Goal: Task Accomplishment & Management: Complete application form

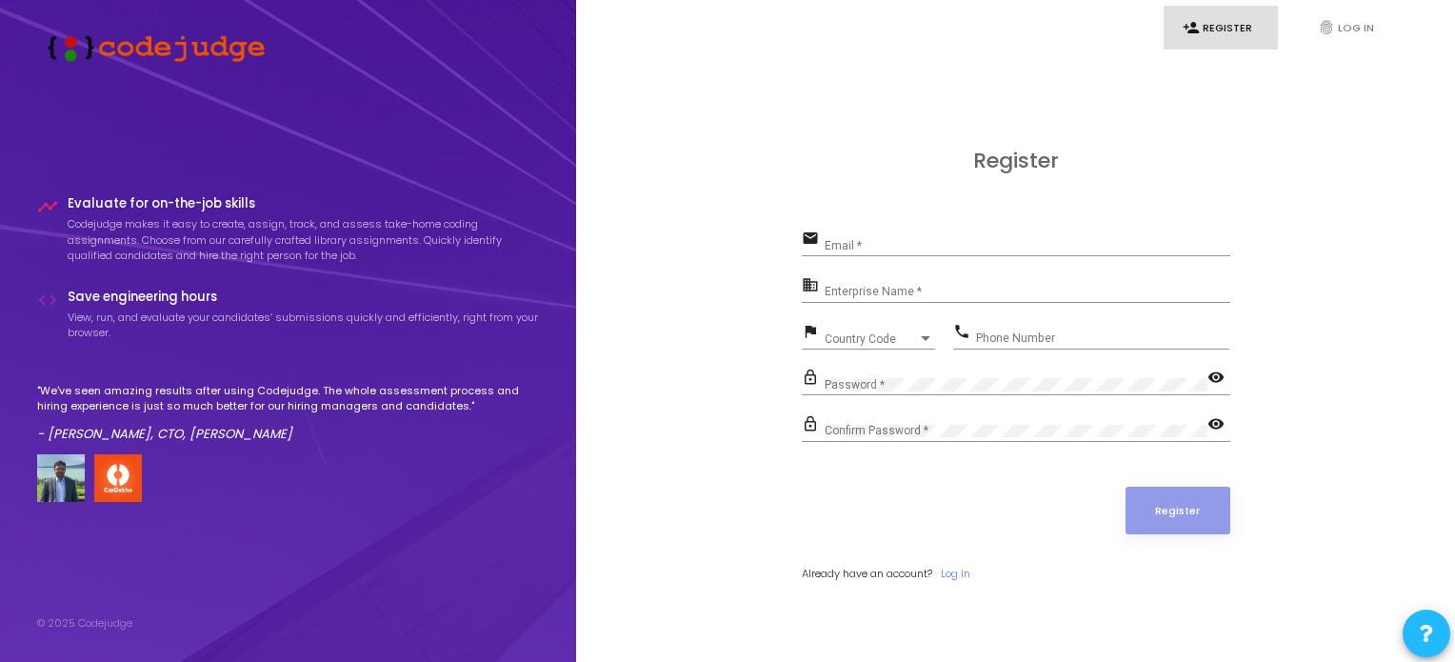
click at [857, 239] on div "Email *" at bounding box center [1028, 242] width 406 height 30
click at [861, 249] on input "Email *" at bounding box center [1028, 245] width 406 height 13
type input "[EMAIL_ADDRESS][DOMAIN_NAME]"
click at [923, 292] on input "Enterprise Name *" at bounding box center [1028, 292] width 406 height 13
click at [884, 280] on div "Enterprise Name *" at bounding box center [1028, 288] width 406 height 30
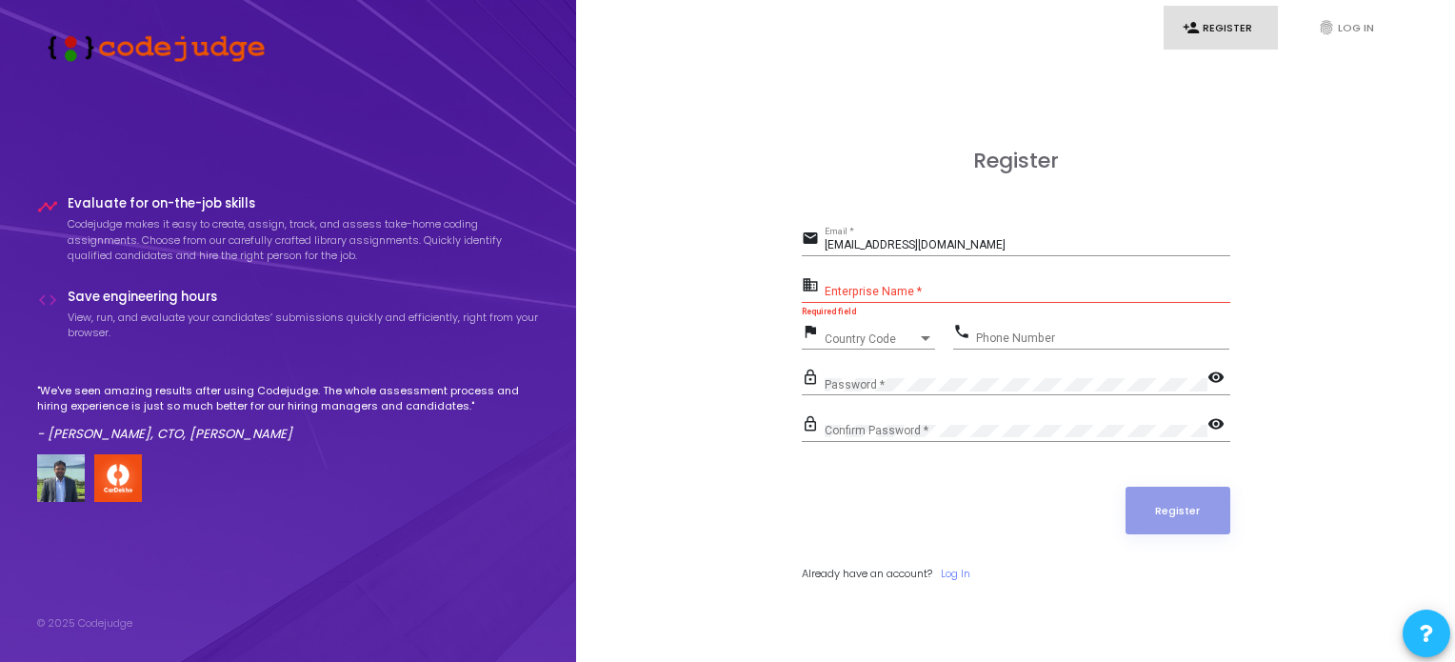
drag, startPoint x: 884, startPoint y: 280, endPoint x: 892, endPoint y: 296, distance: 18.3
click at [892, 296] on div "Enterprise Name *" at bounding box center [1028, 288] width 406 height 30
click at [892, 296] on input "Enterprise Name *" at bounding box center [1028, 292] width 406 height 13
click at [835, 549] on form "email jaman6335@gmail.com Email * business Enterprise Name * Required field fla…" at bounding box center [1016, 403] width 429 height 355
click at [726, 436] on div "Register email jaman6335@gmail.com Email * business Enterprise Name * Required …" at bounding box center [1015, 386] width 837 height 662
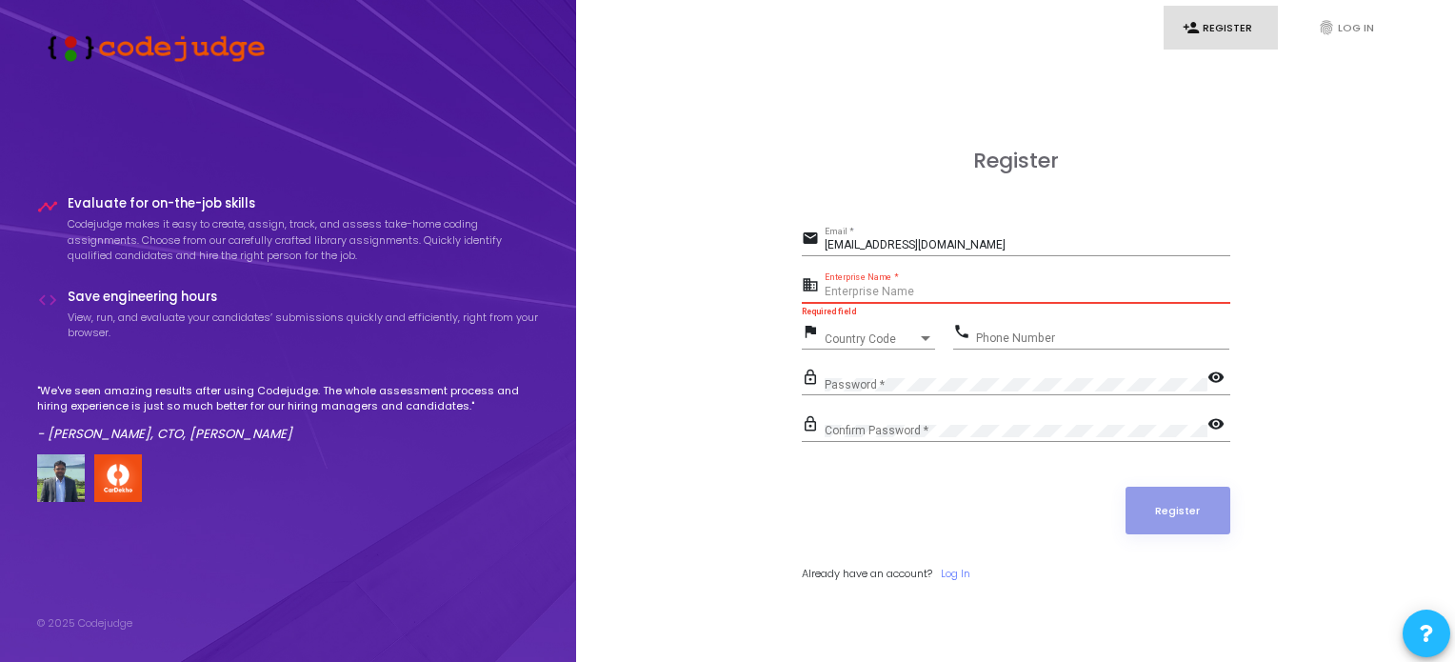
click at [954, 288] on input "Enterprise Name *" at bounding box center [1028, 292] width 406 height 13
type input "[PERSON_NAME]"
click at [872, 329] on div "Country Code Country Code" at bounding box center [880, 335] width 110 height 30
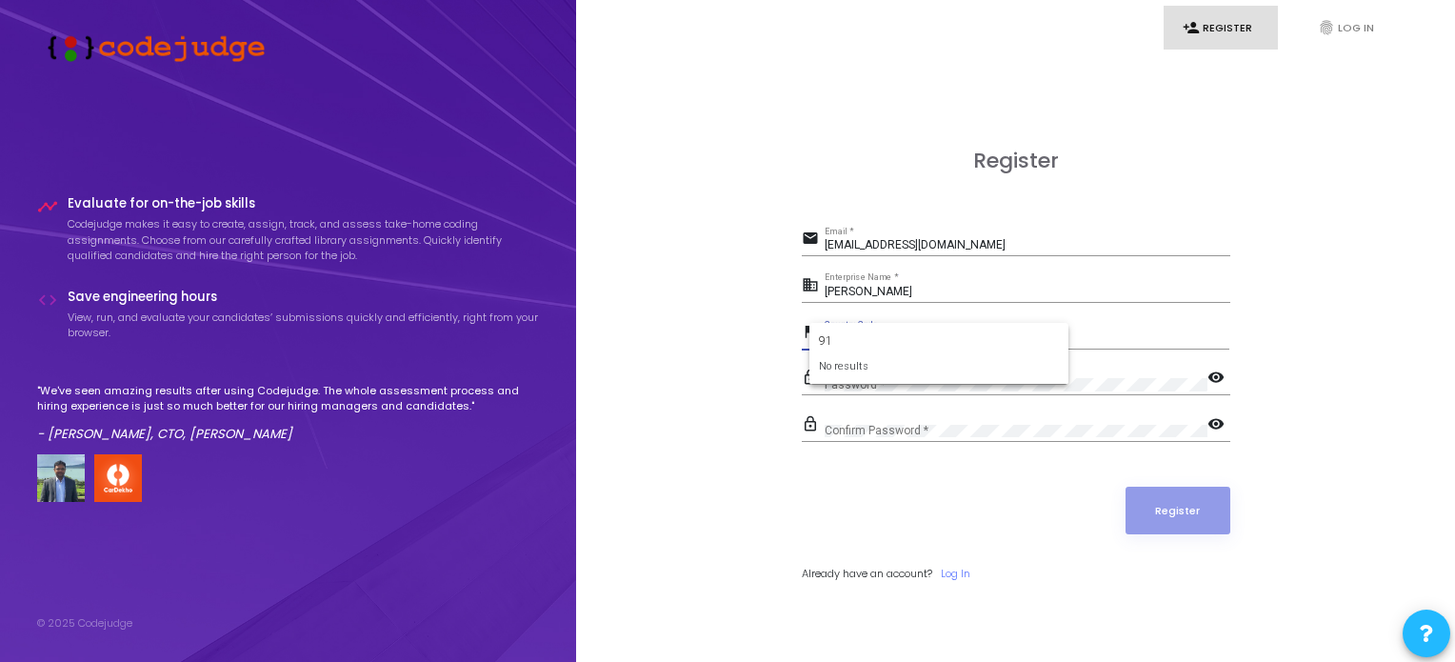
type input "9"
type input "+"
type input "indi"
click at [862, 404] on span "India +91" at bounding box center [939, 406] width 229 height 31
click at [1006, 331] on input "Phone Number" at bounding box center [1102, 337] width 253 height 13
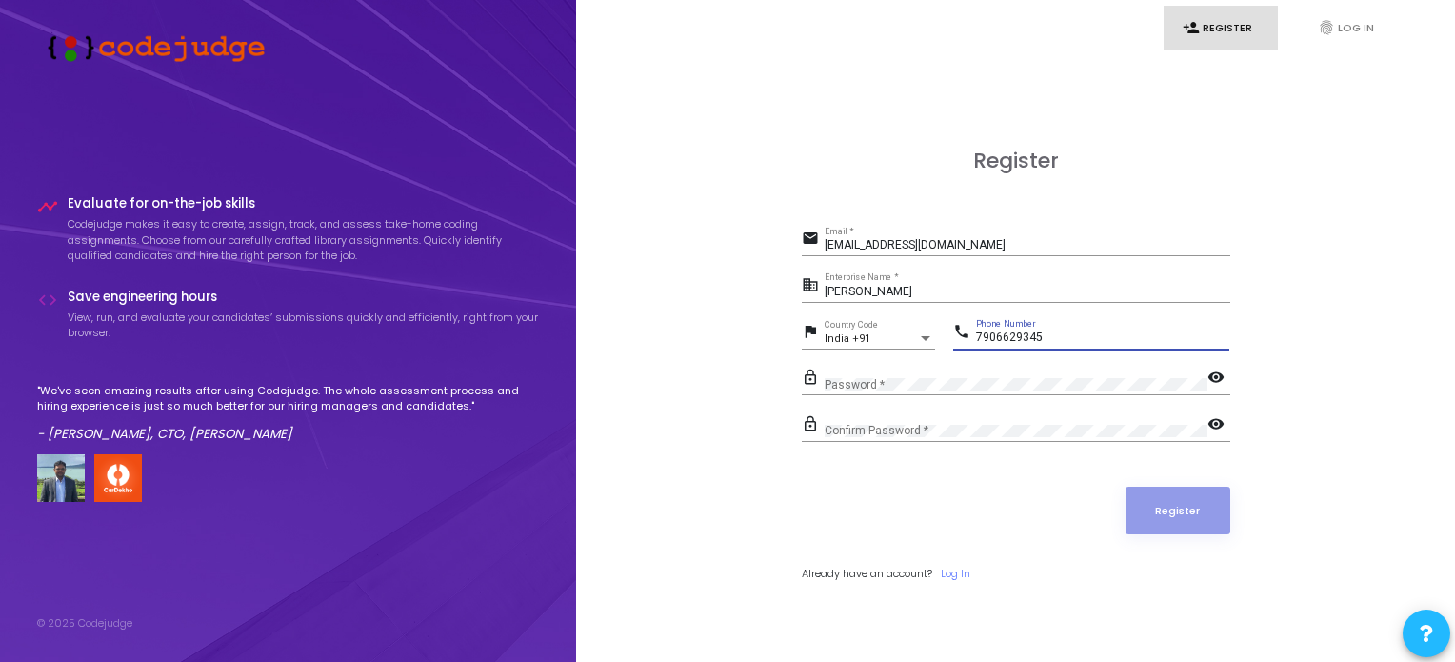
type input "7906629345"
click at [910, 420] on div "Confirm Password *" at bounding box center [1016, 427] width 383 height 30
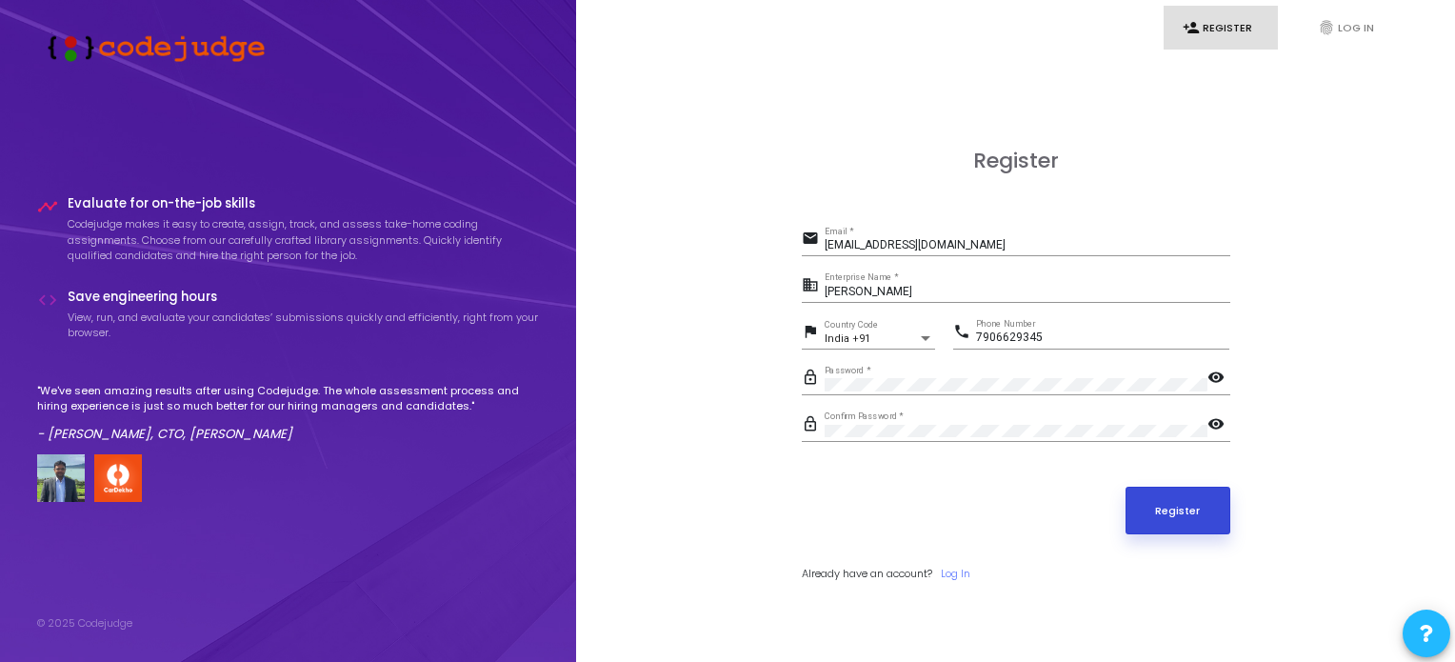
click at [1171, 498] on button "Register" at bounding box center [1178, 511] width 105 height 48
click at [963, 240] on input "[EMAIL_ADDRESS][DOMAIN_NAME]" at bounding box center [1028, 245] width 406 height 13
click at [1173, 508] on button "Register" at bounding box center [1178, 511] width 105 height 48
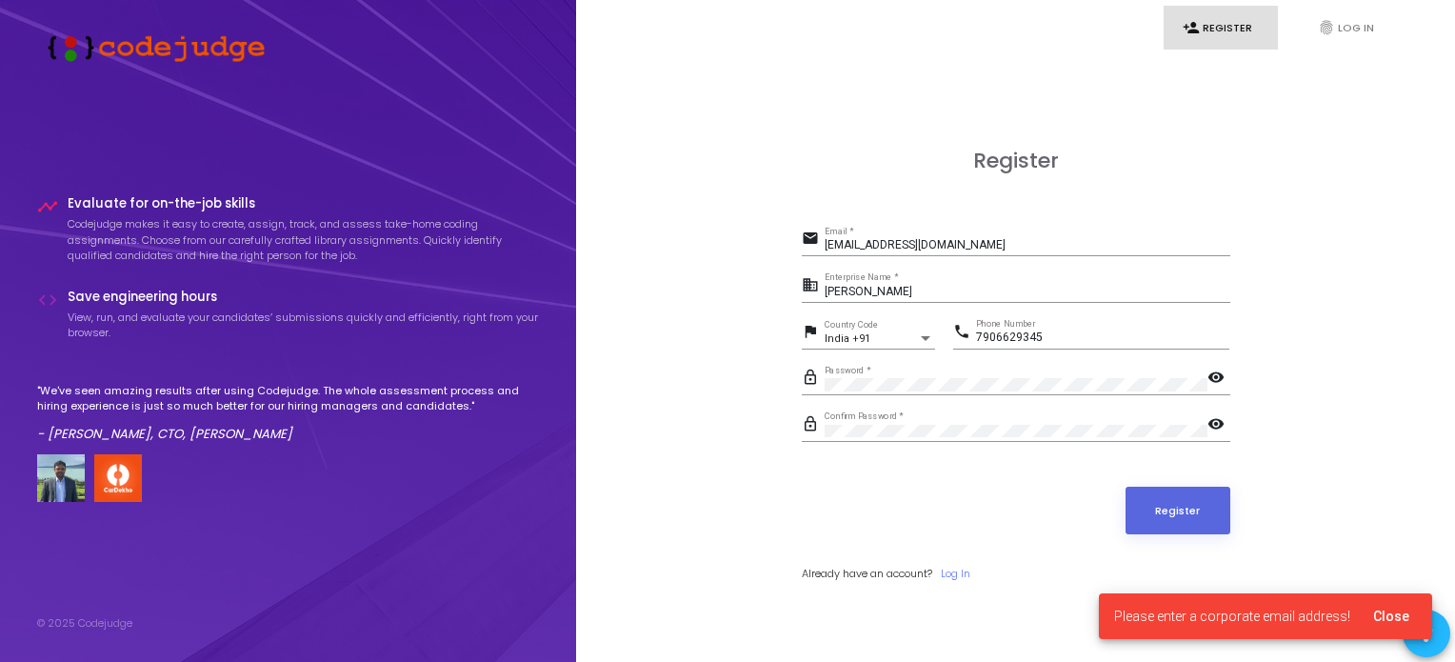
click at [1158, 159] on h3 "Register" at bounding box center [1016, 161] width 429 height 25
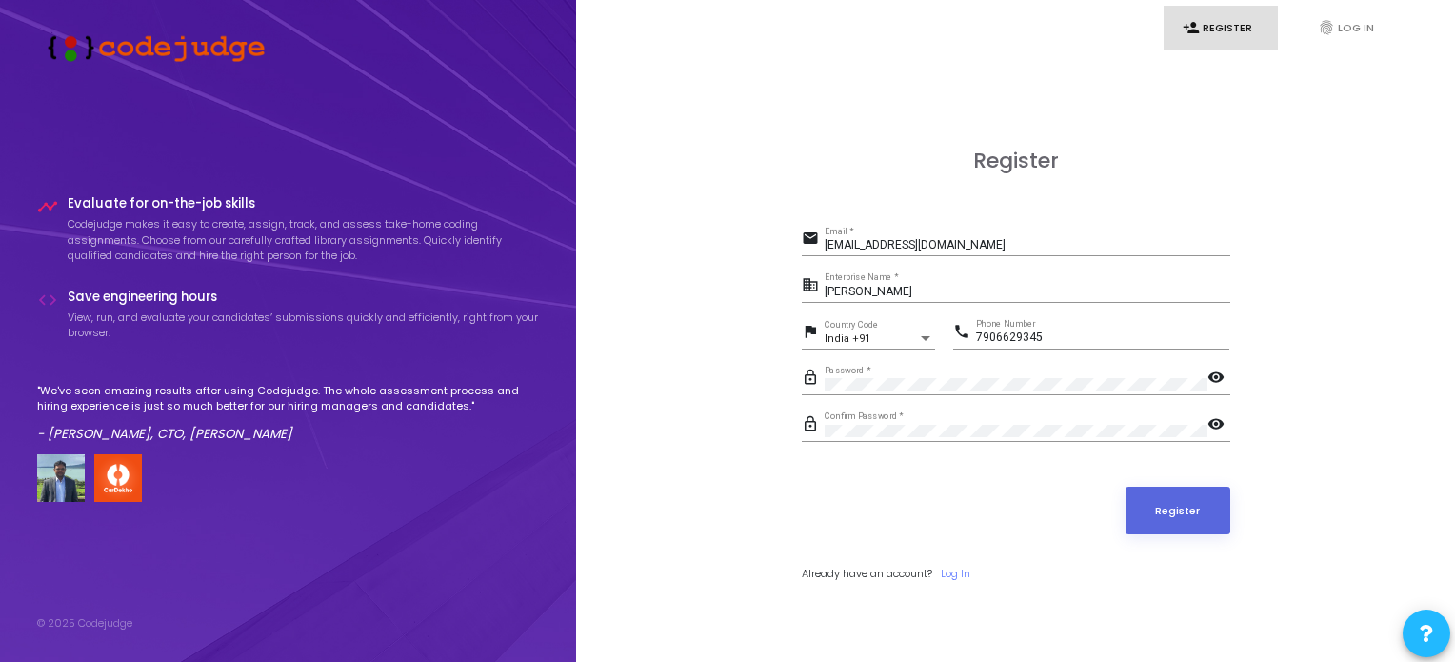
click at [1242, 32] on link "person_add Register" at bounding box center [1221, 28] width 114 height 45
click at [961, 255] on div "jaman6335@gmail.com Email *" at bounding box center [1028, 242] width 406 height 30
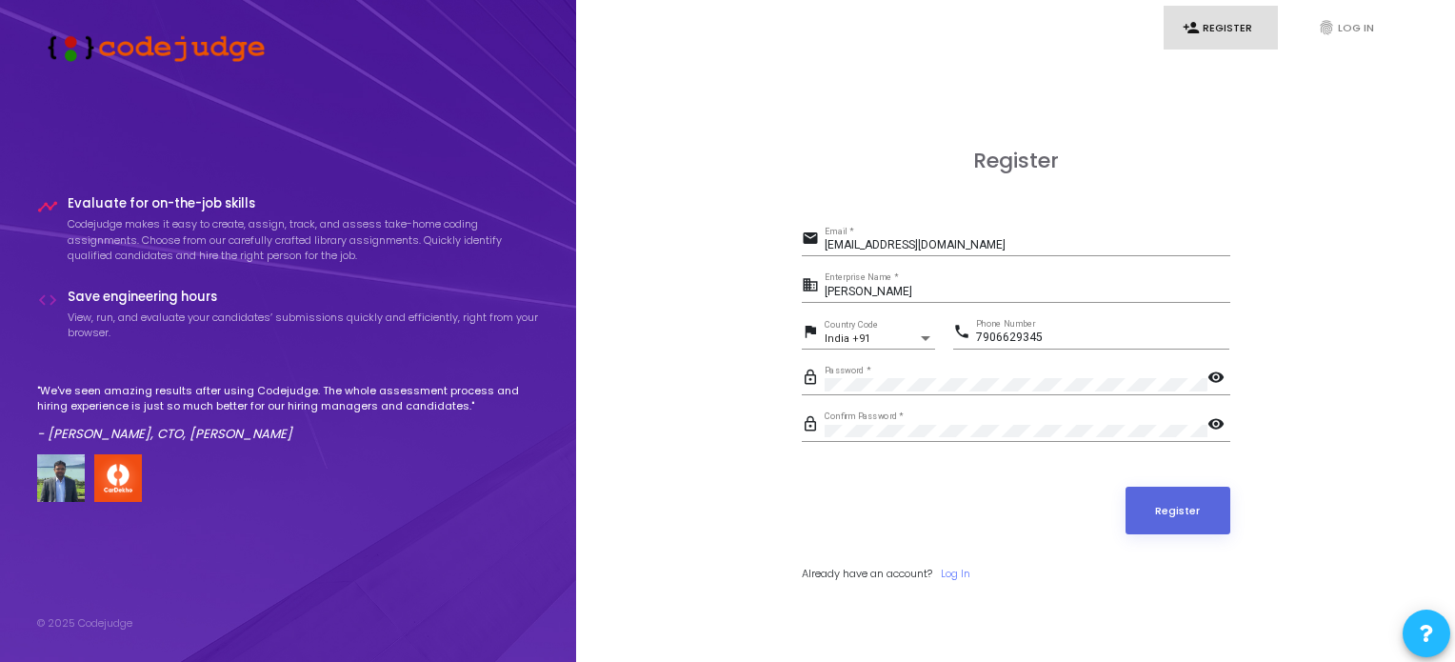
click at [910, 506] on div "Register" at bounding box center [1016, 511] width 429 height 48
click at [1352, 47] on link "fingerprint Log In" at bounding box center [1356, 28] width 114 height 45
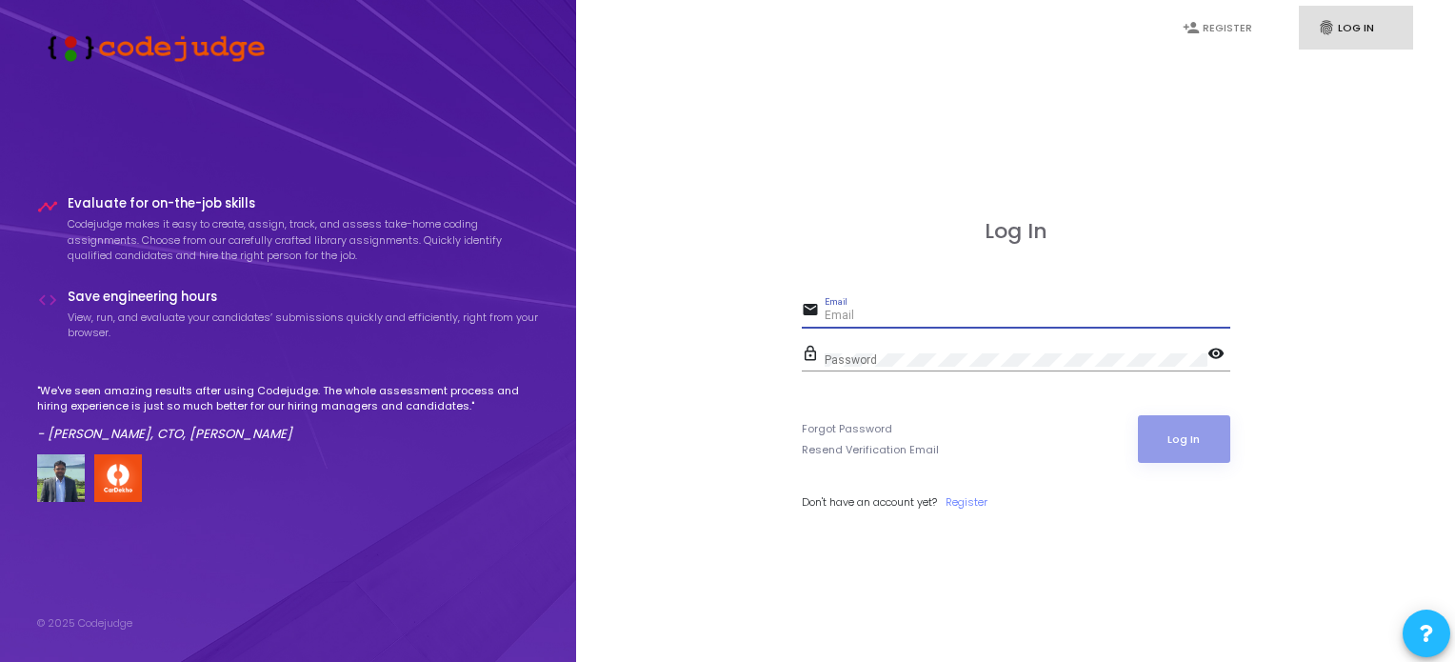
click at [989, 314] on input "Email" at bounding box center [1028, 315] width 406 height 13
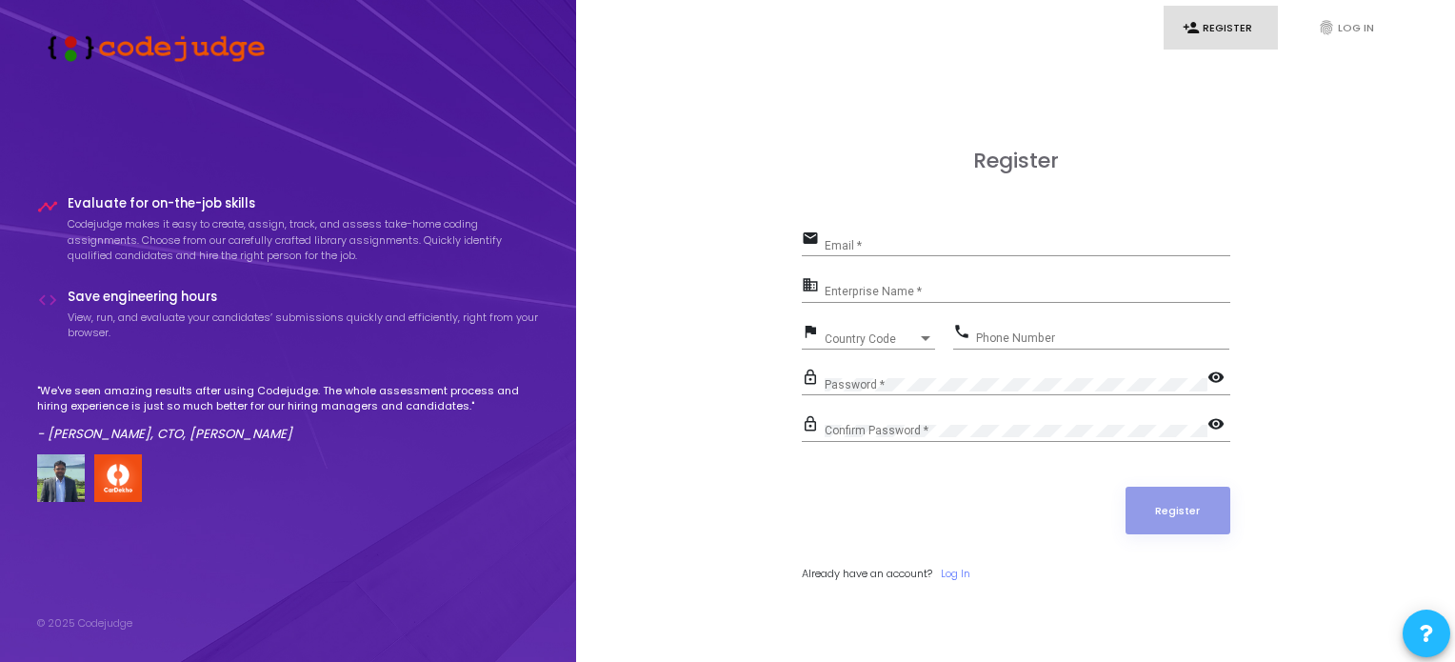
click at [1342, 521] on div "Register email Email * business Enterprise Name * flag Country Code Country Cod…" at bounding box center [1015, 386] width 837 height 662
click at [888, 247] on input "Email *" at bounding box center [1028, 245] width 406 height 13
type input "[EMAIL_ADDRESS][DOMAIN_NAME]"
click at [917, 282] on div "Enterprise Name *" at bounding box center [1028, 288] width 406 height 30
click at [914, 290] on input "Enterprise Name *" at bounding box center [1028, 292] width 406 height 13
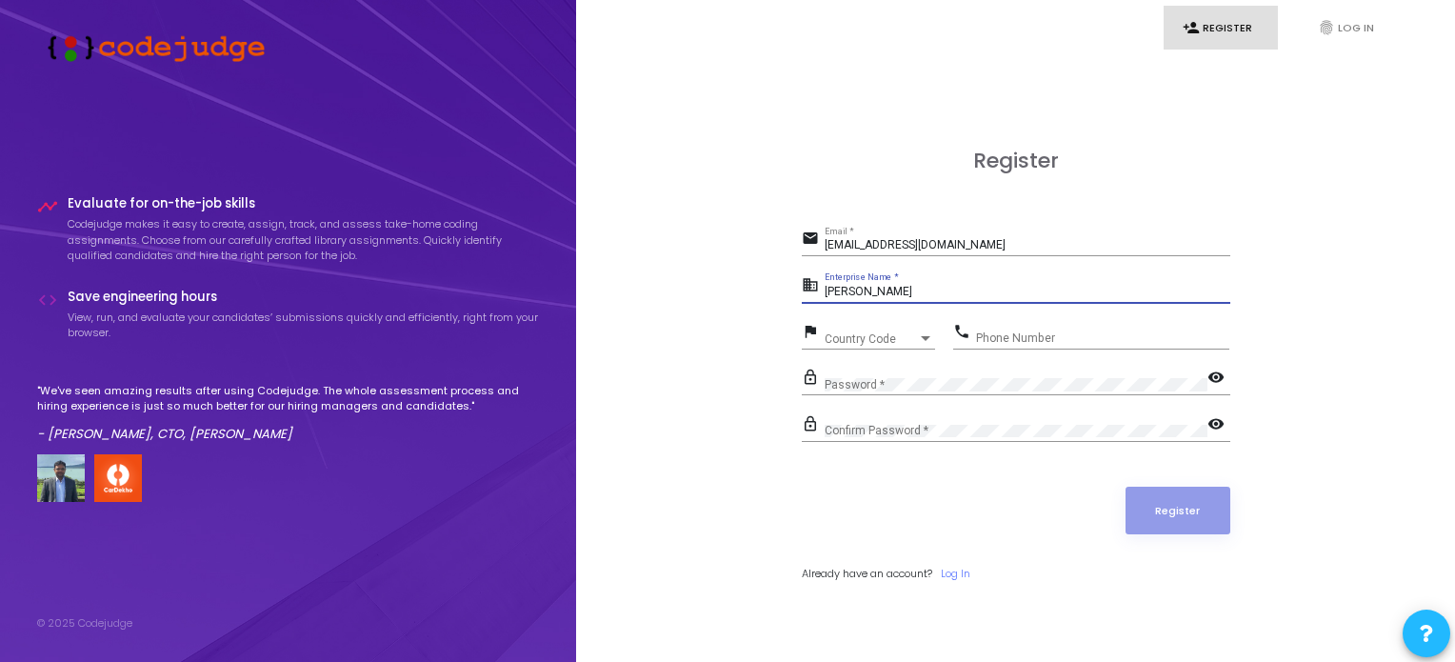
type input "[PERSON_NAME]"
click at [871, 336] on span "Country Code" at bounding box center [859, 338] width 68 height 12
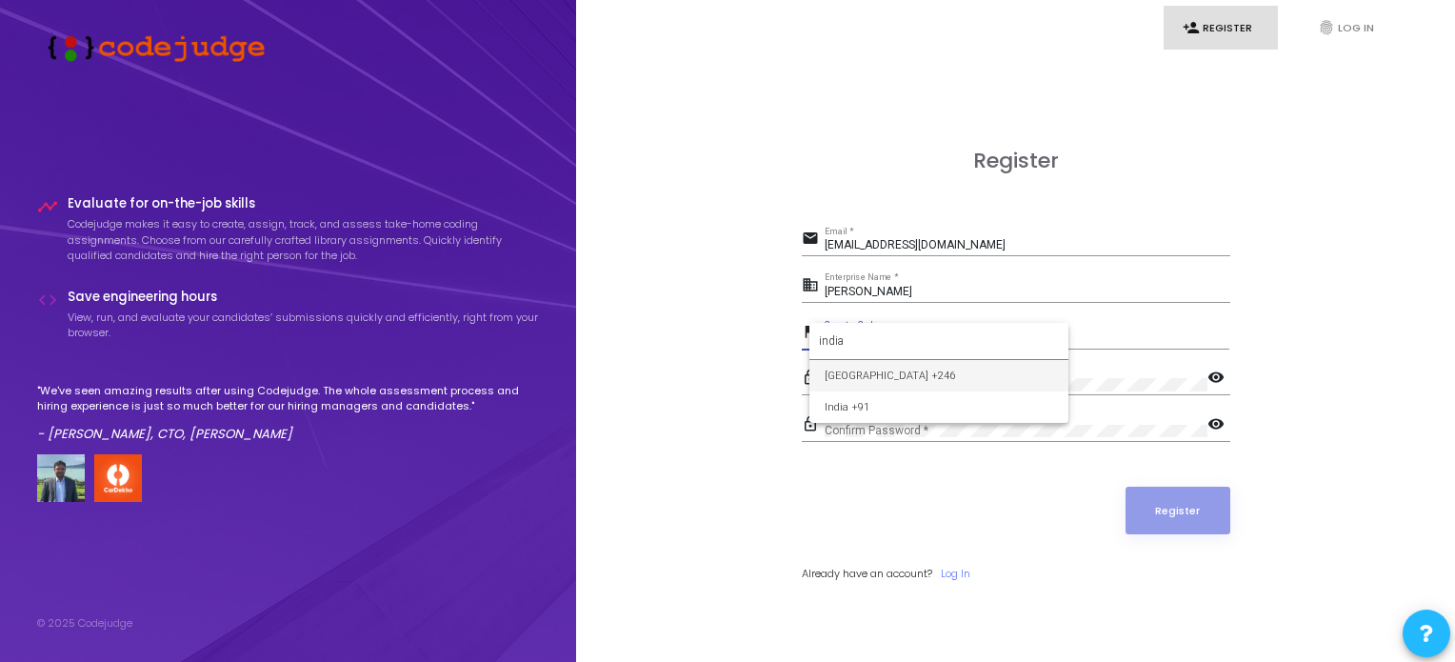
type input "india"
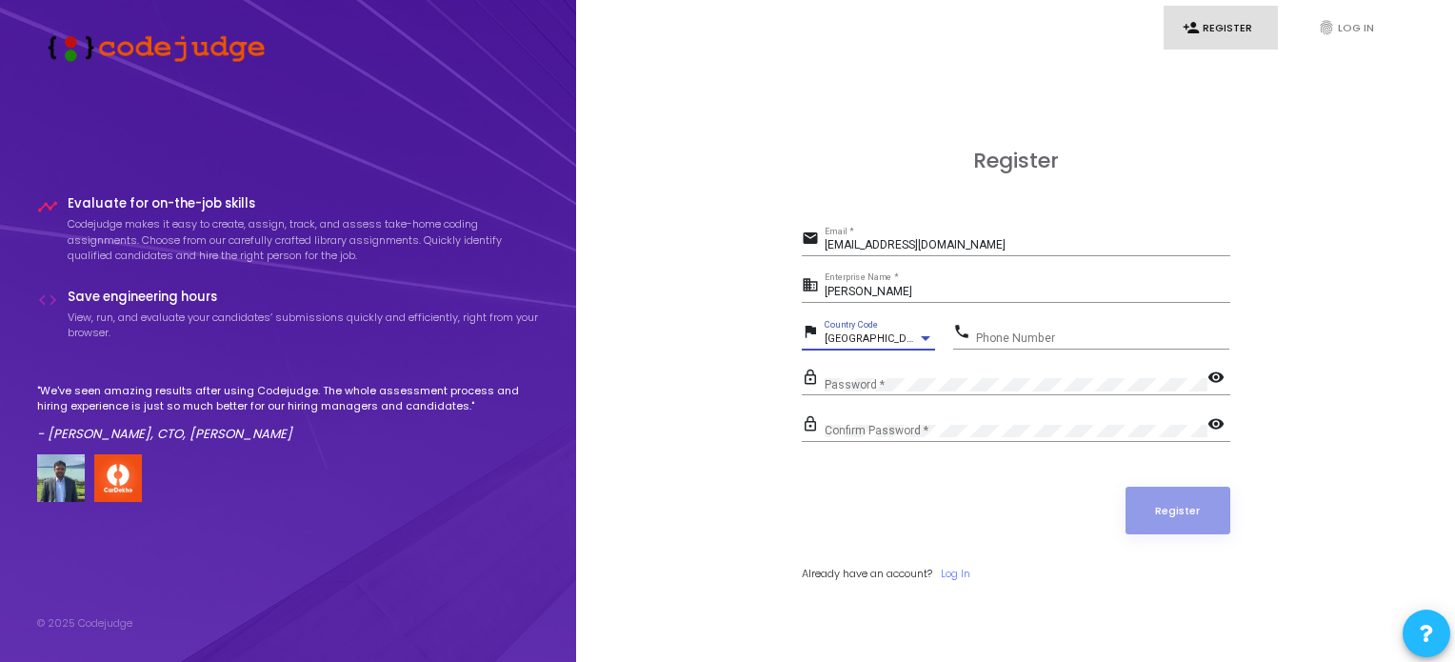
click at [900, 340] on span "[GEOGRAPHIC_DATA] +246" at bounding box center [890, 338] width 130 height 12
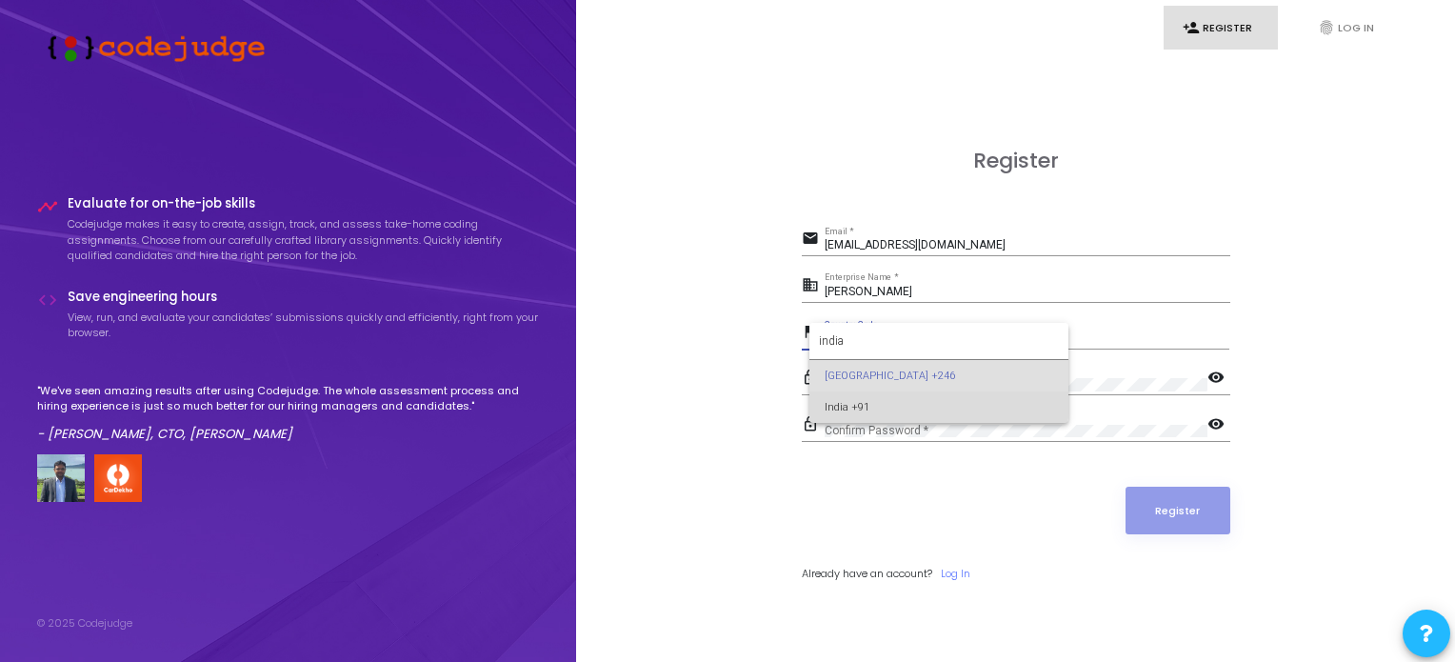
click at [888, 400] on span "India +91" at bounding box center [939, 406] width 229 height 31
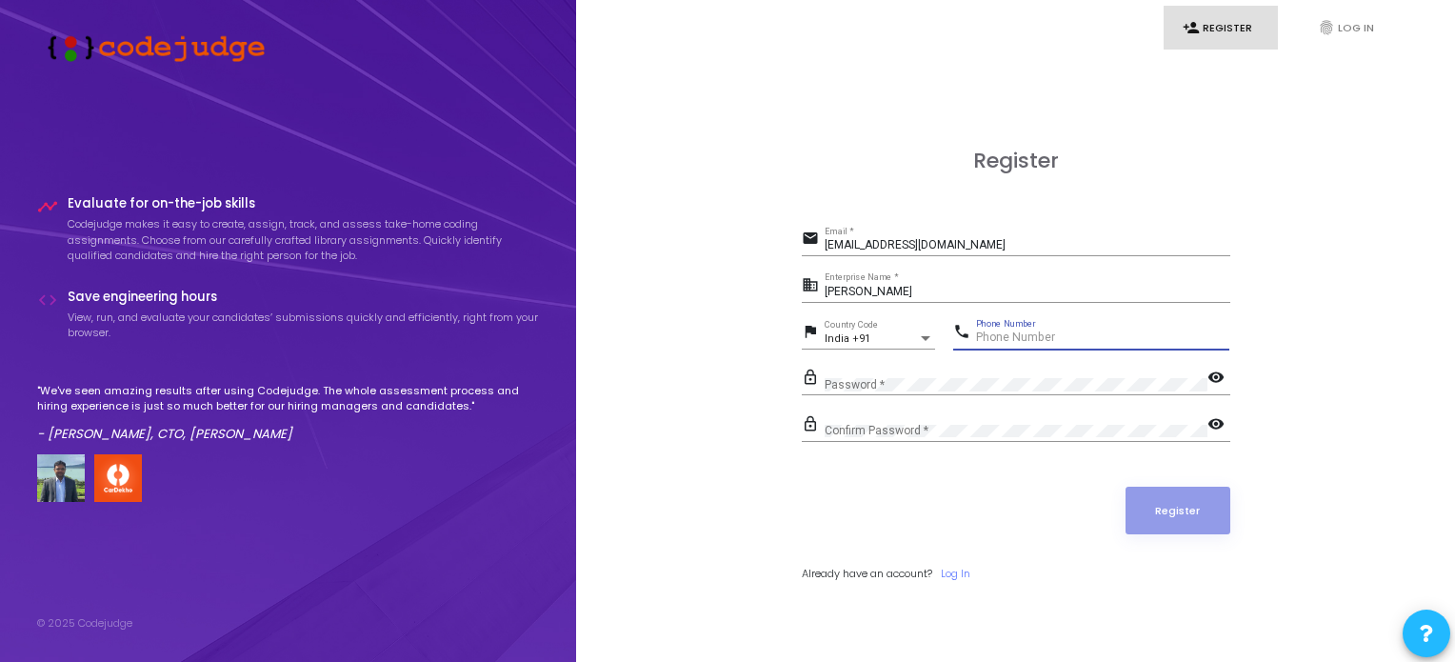
click at [1028, 339] on input "Phone Number" at bounding box center [1102, 337] width 253 height 13
type input "7906629345"
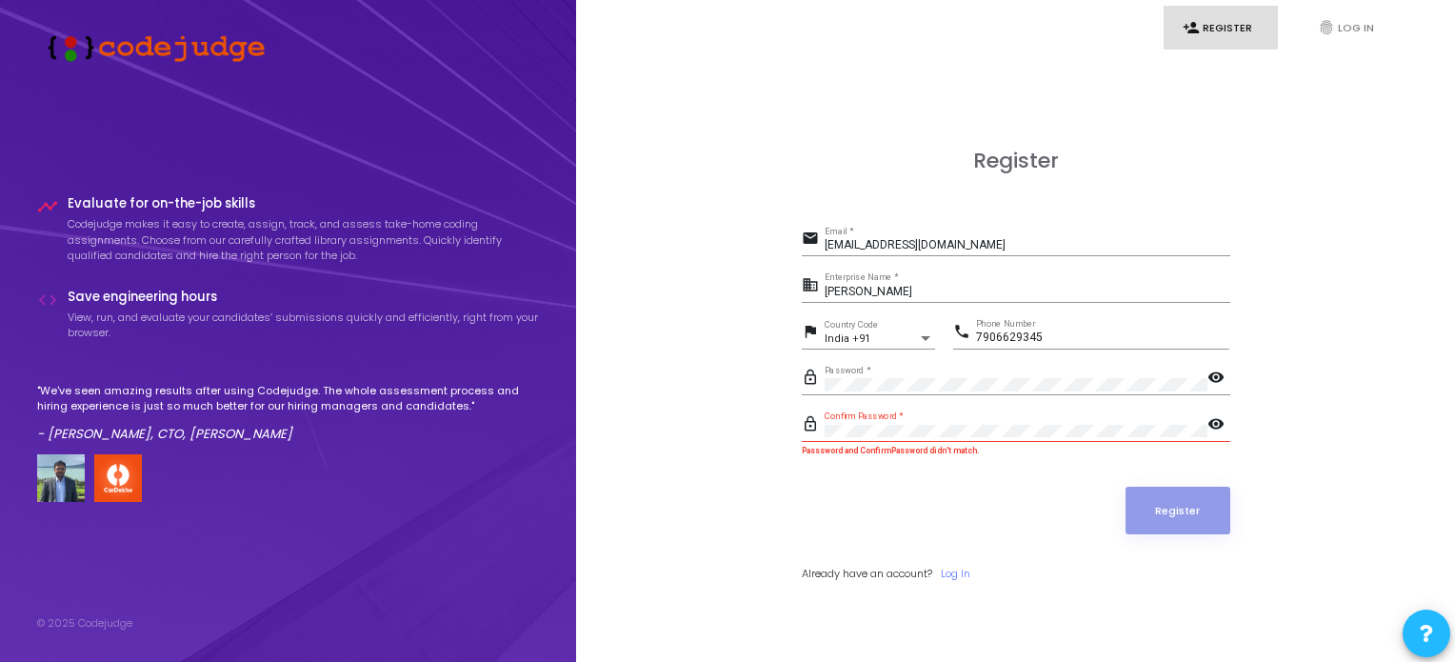
click at [1218, 425] on mat-icon "visibility" at bounding box center [1219, 425] width 23 height 23
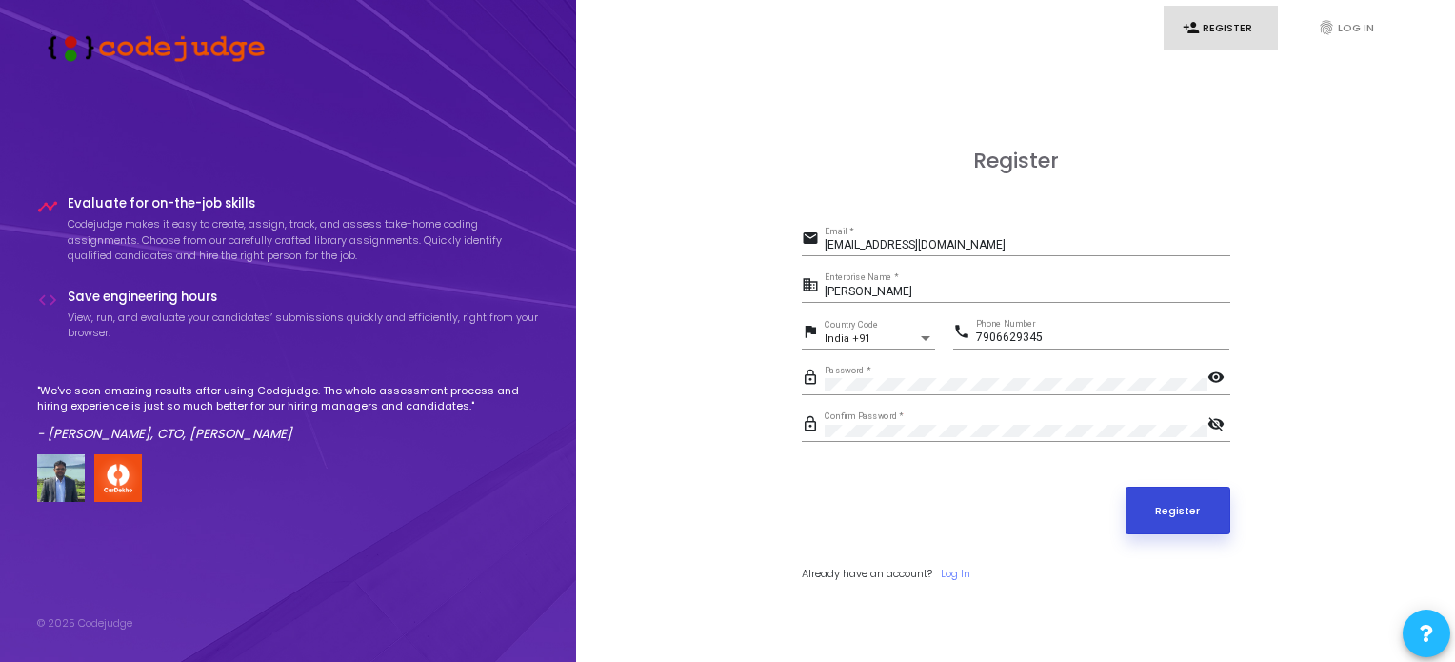
click at [1200, 497] on button "Register" at bounding box center [1178, 511] width 105 height 48
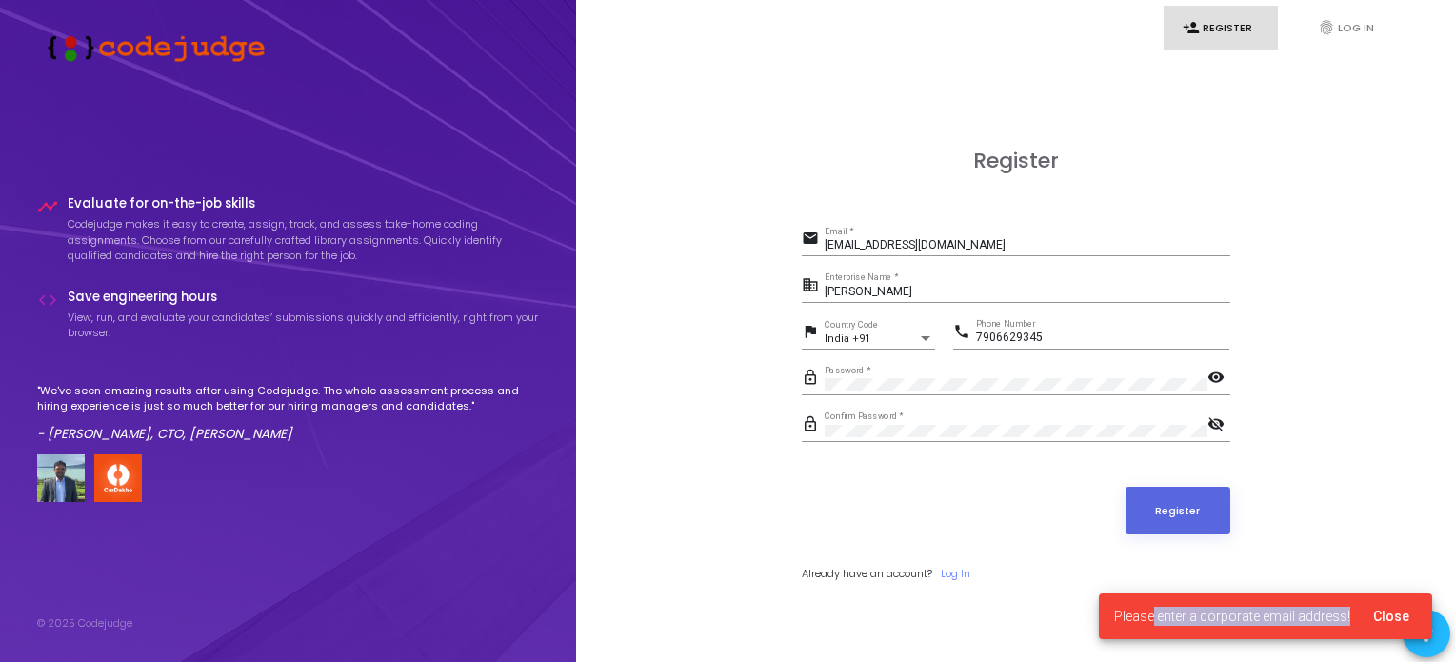
drag, startPoint x: 1157, startPoint y: 616, endPoint x: 1352, endPoint y: 601, distance: 195.8
click at [1352, 601] on cj-snackbar "Please enter a corporate email address! Close" at bounding box center [1265, 616] width 333 height 46
